Goal: Transaction & Acquisition: Purchase product/service

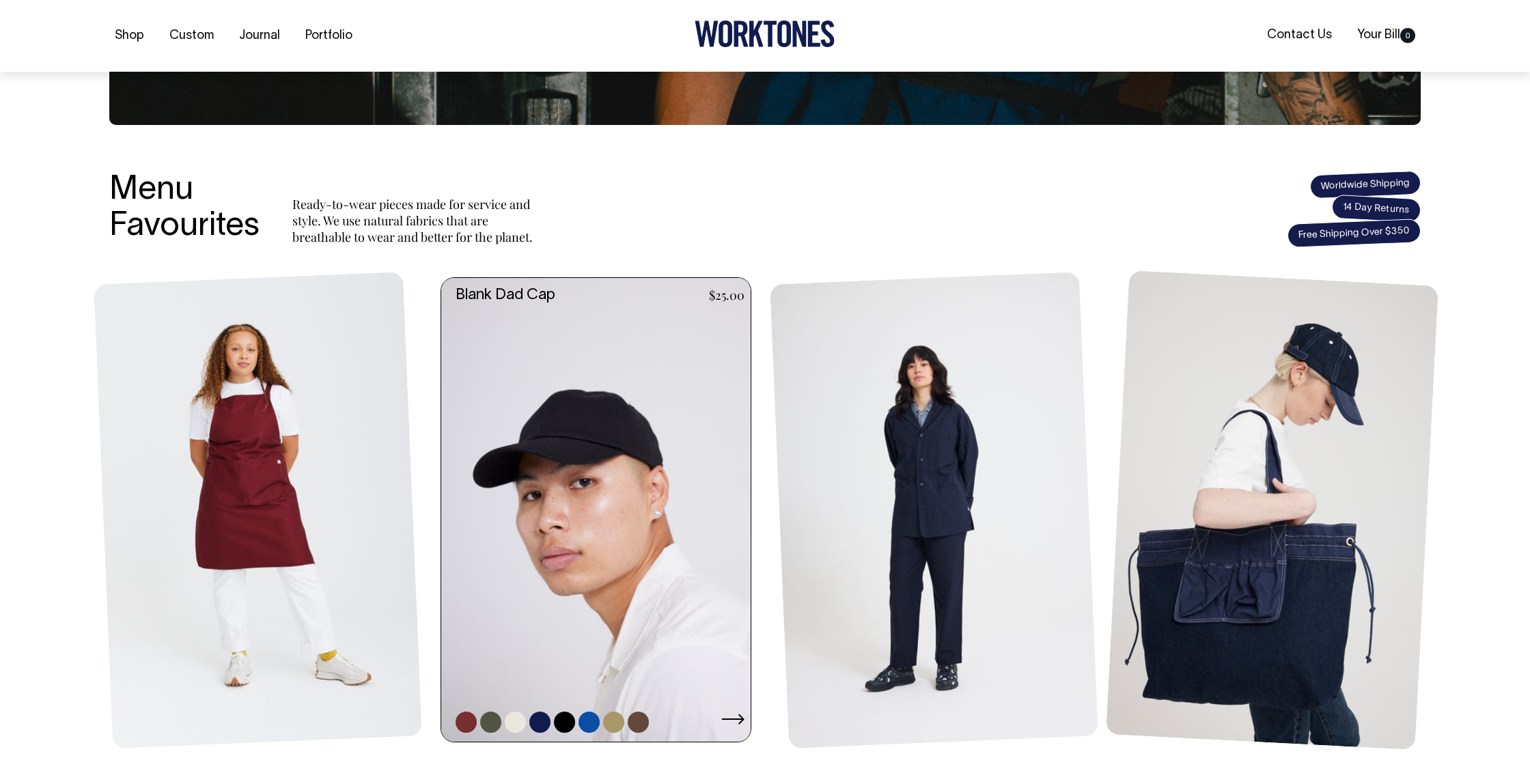
scroll to position [415, 0]
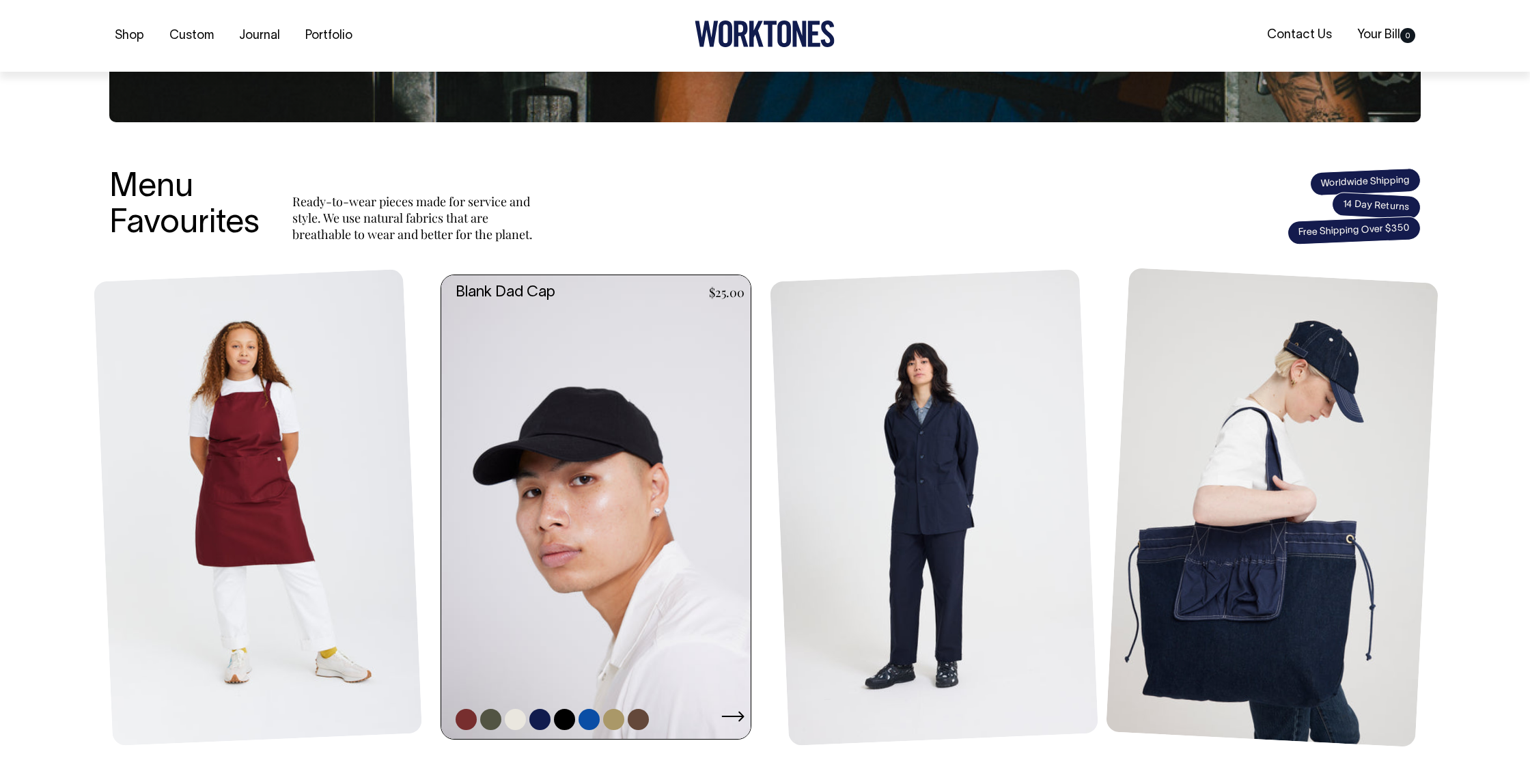
click at [605, 521] on link at bounding box center [600, 508] width 318 height 464
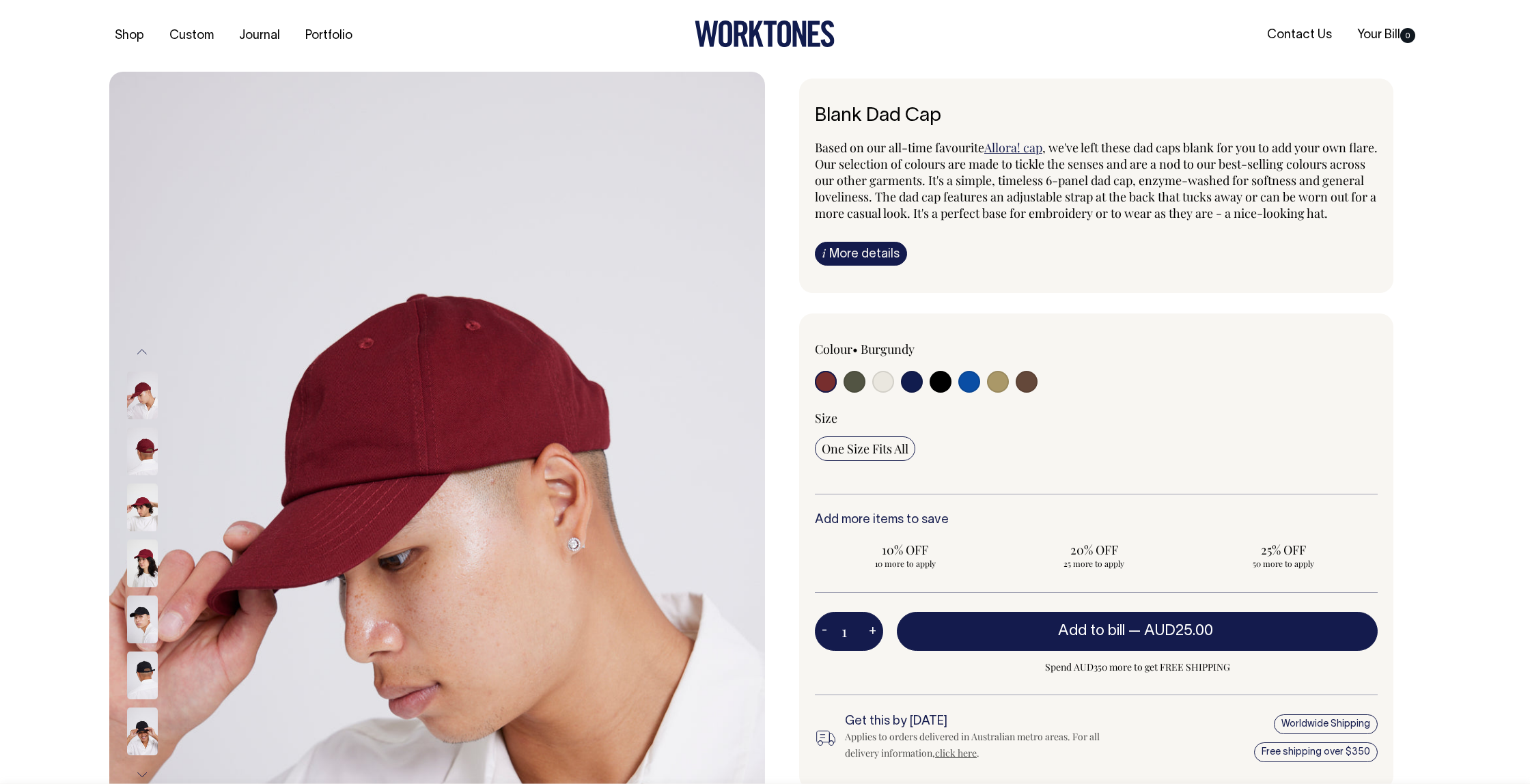
click at [970, 392] on input "radio" at bounding box center [970, 382] width 22 height 22
radio input "true"
select select "Worker Blue"
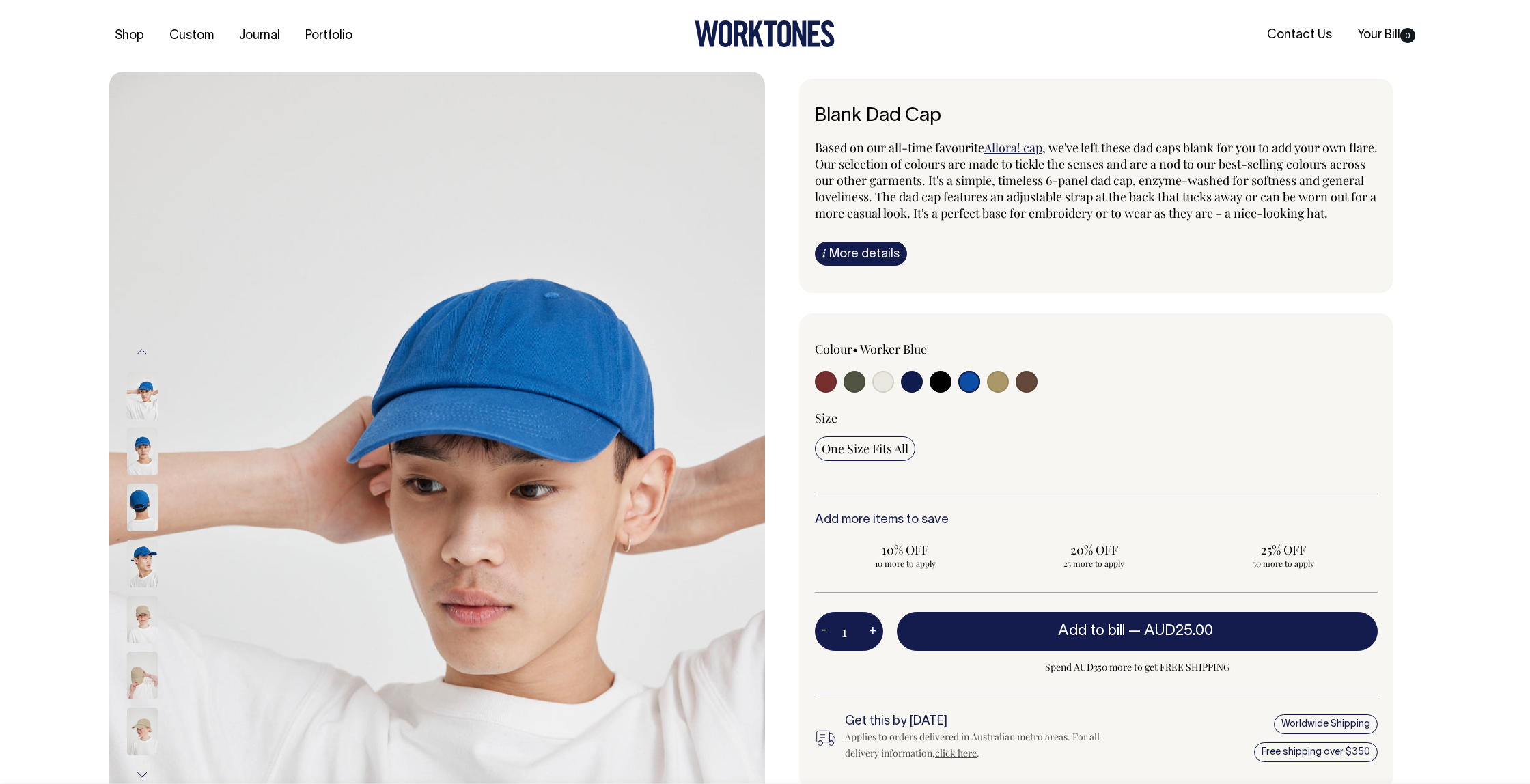
click at [918, 392] on input "radio" at bounding box center [912, 382] width 22 height 22
radio input "true"
select select "Dark Navy"
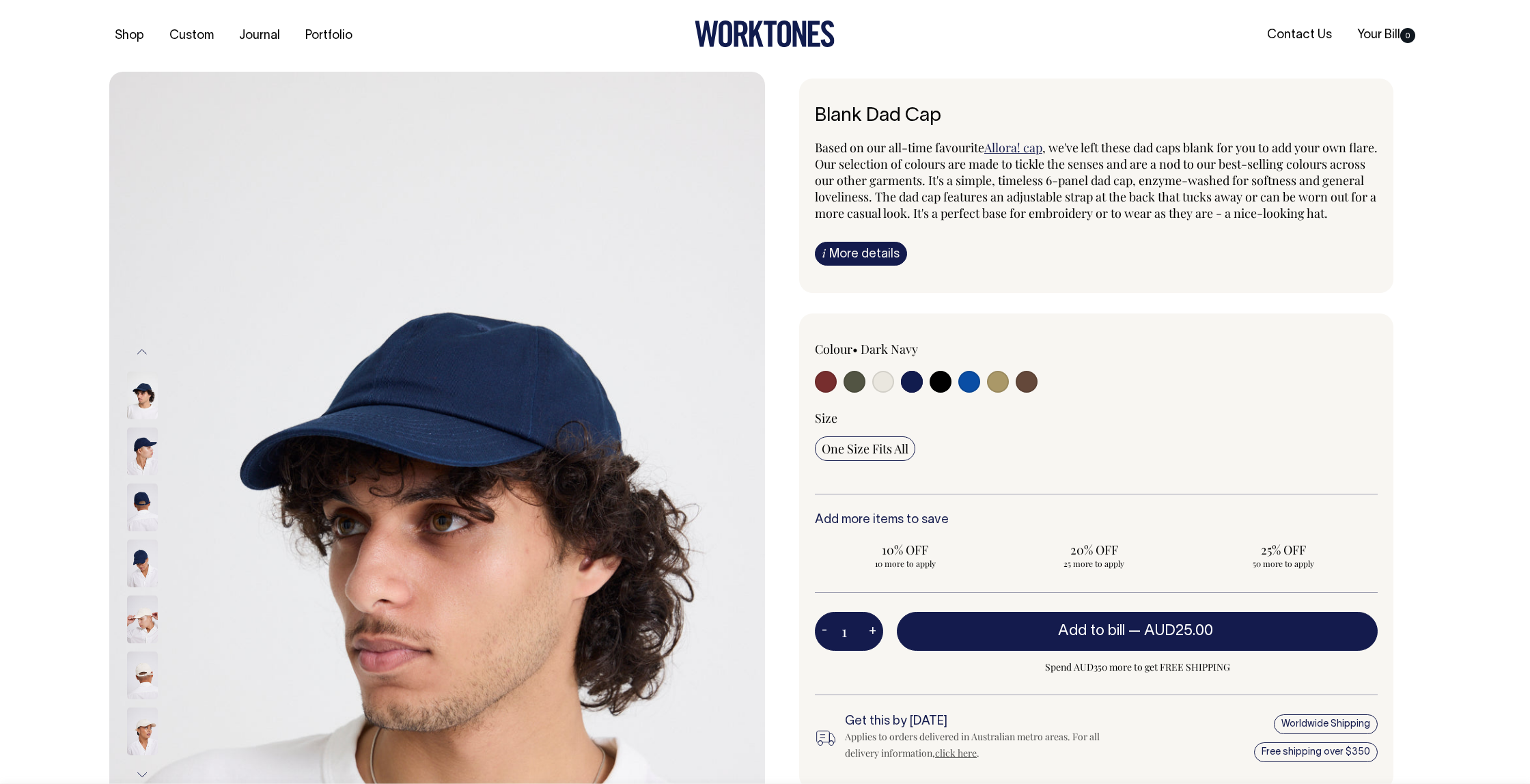
click at [912, 392] on input "radio" at bounding box center [912, 382] width 22 height 22
click at [970, 392] on input "radio" at bounding box center [970, 382] width 22 height 22
radio input "true"
select select "Worker Blue"
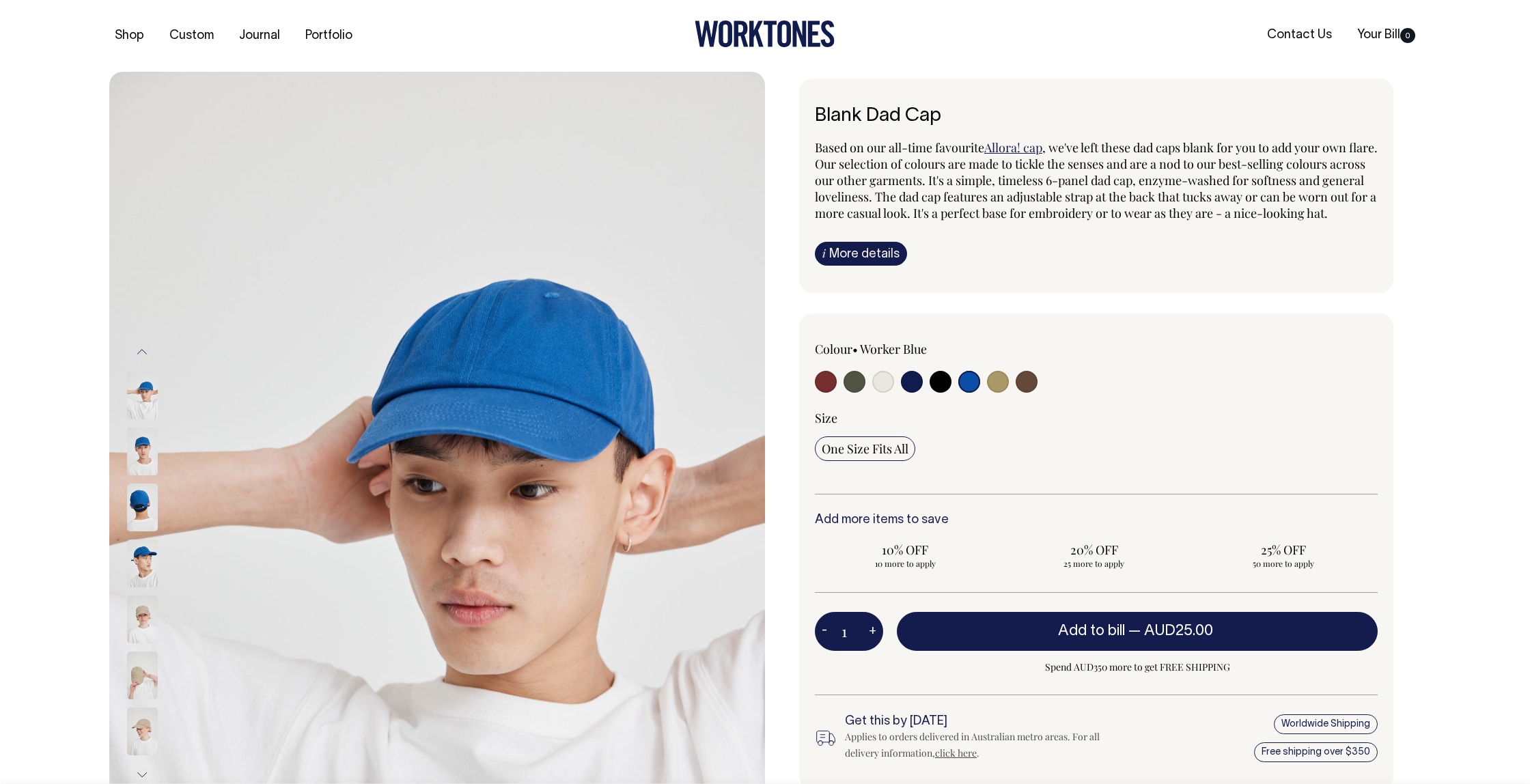
click at [912, 392] on input "radio" at bounding box center [912, 382] width 22 height 22
radio input "true"
select select "Dark Navy"
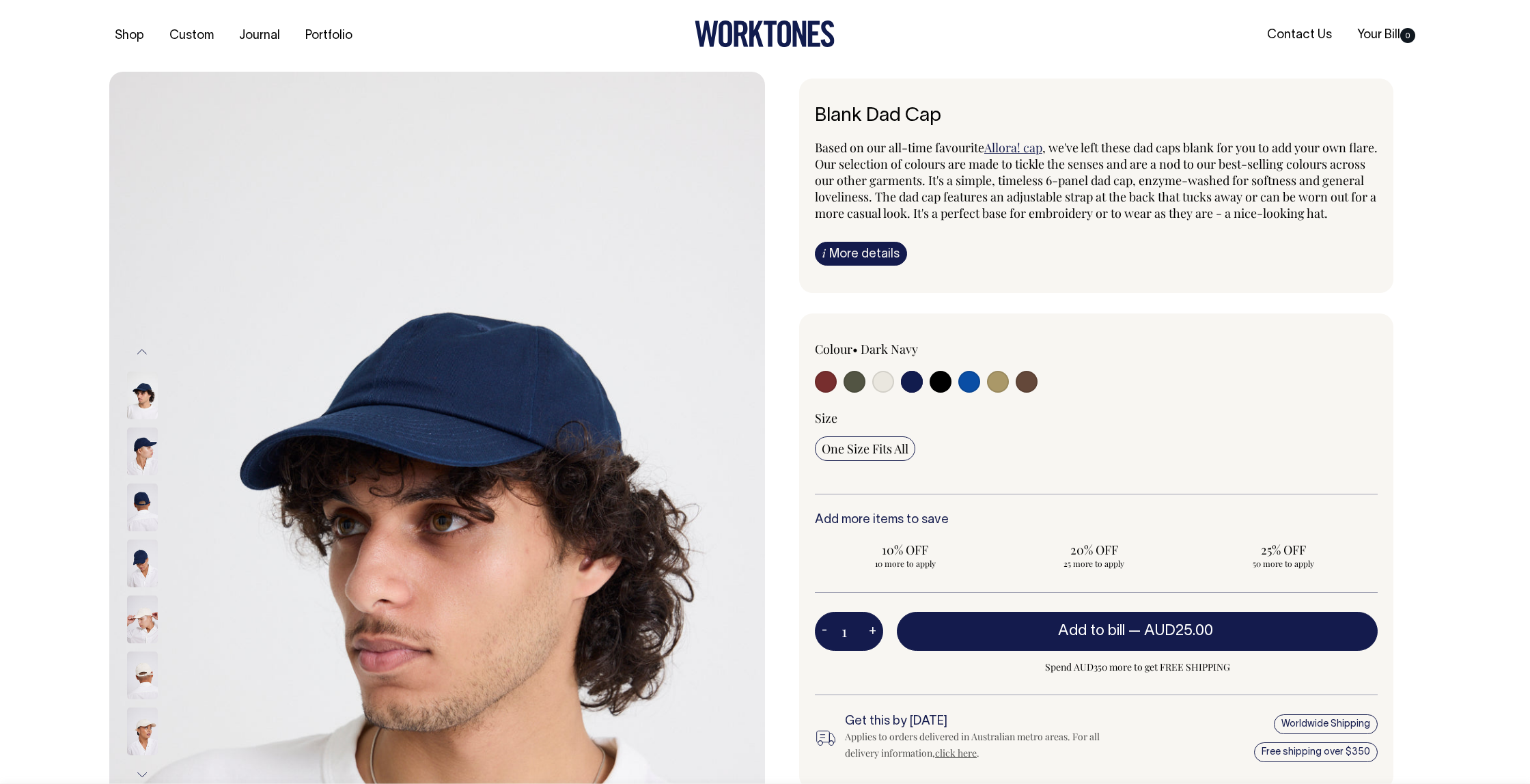
click at [973, 392] on input "radio" at bounding box center [970, 382] width 22 height 22
radio input "true"
select select "Worker Blue"
